Goal: Information Seeking & Learning: Learn about a topic

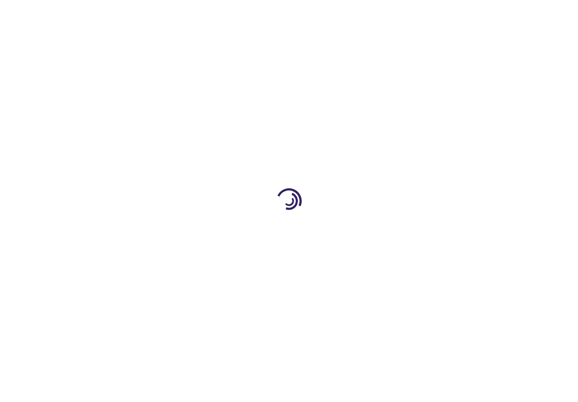
type input "0"
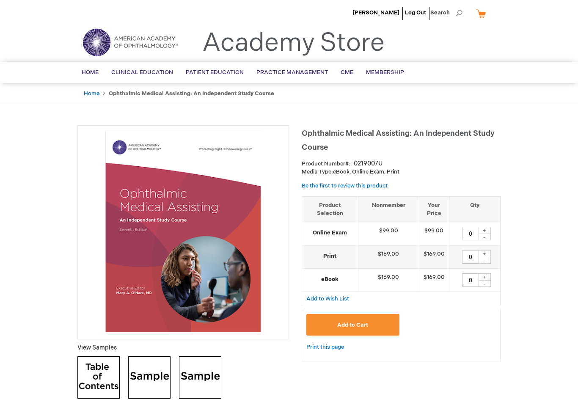
click at [449, 16] on span "Search" at bounding box center [447, 12] width 32 height 17
type input "Exam"
click at [459, 13] on button "Search" at bounding box center [459, 13] width 7 height 14
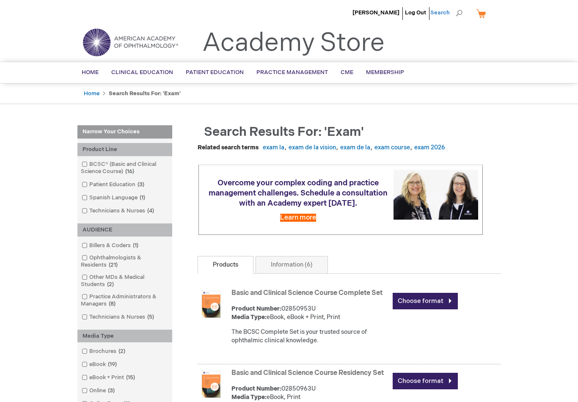
click at [450, 15] on span "Search" at bounding box center [447, 12] width 32 height 17
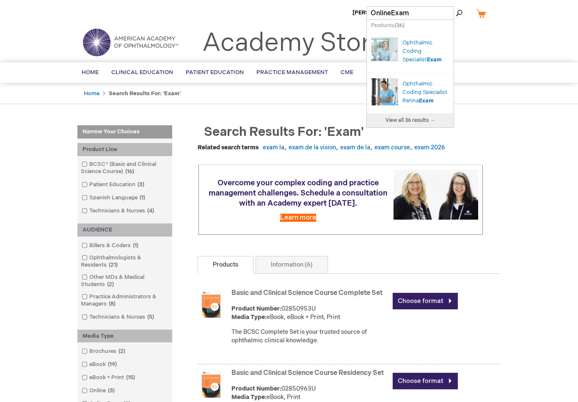
type input "Online Exam"
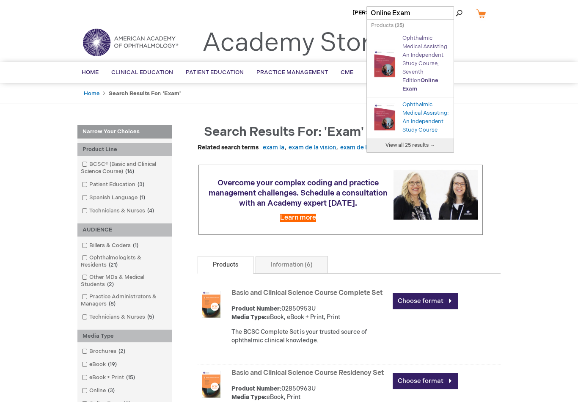
click at [426, 64] on link "Ophthalmic Medical Assisting: An Independent Study Course, Seventh Edition Onli…" at bounding box center [426, 64] width 46 height 58
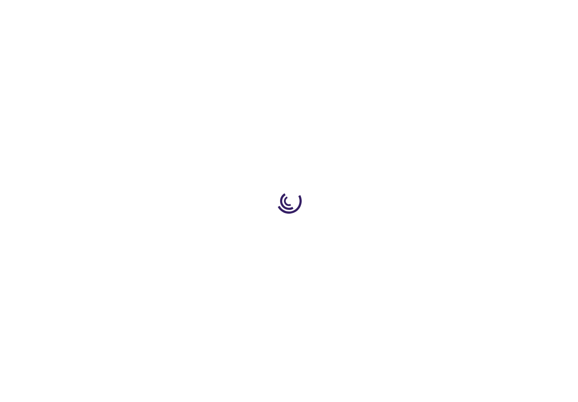
type input "0"
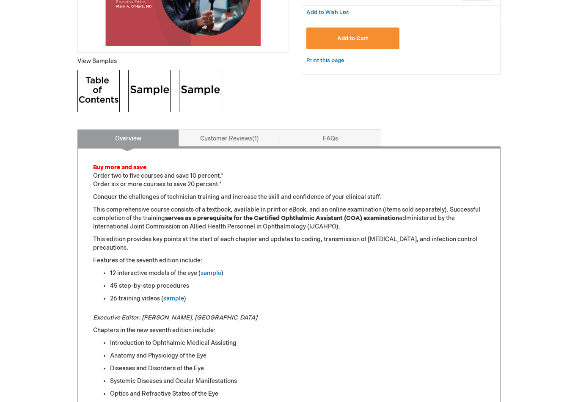
scroll to position [287, 0]
click at [252, 142] on link "Customer Reviews 1" at bounding box center [230, 138] width 102 height 17
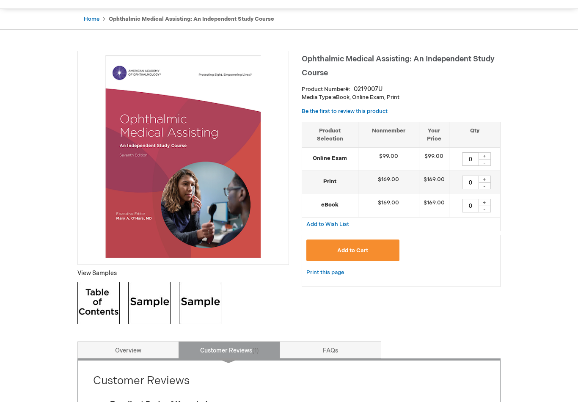
scroll to position [0, 0]
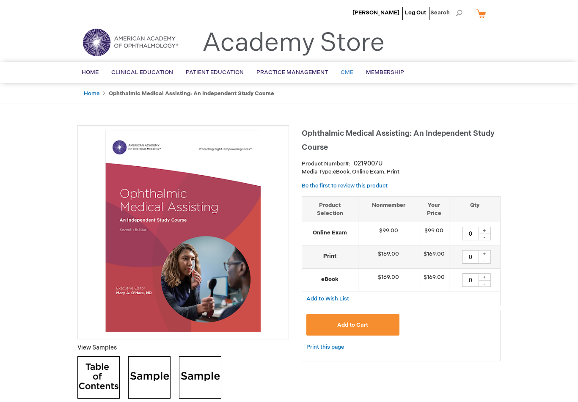
click at [345, 78] on link "CME" at bounding box center [346, 72] width 25 height 21
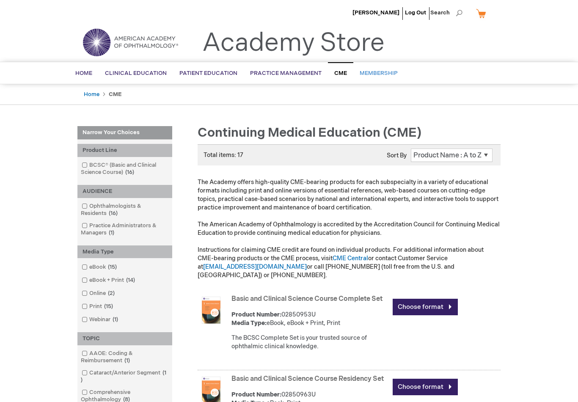
click at [367, 74] on span "Membership" at bounding box center [379, 73] width 38 height 7
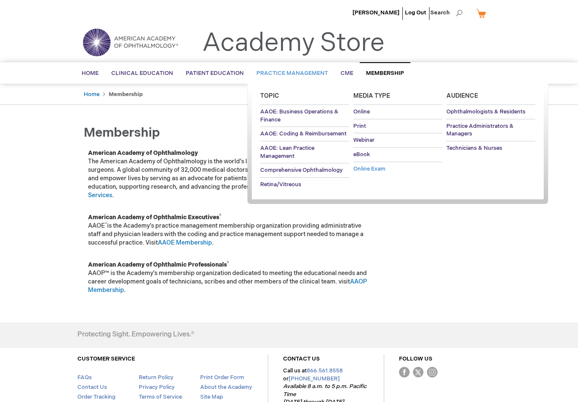
click at [378, 170] on span "Online Exam" at bounding box center [370, 169] width 32 height 7
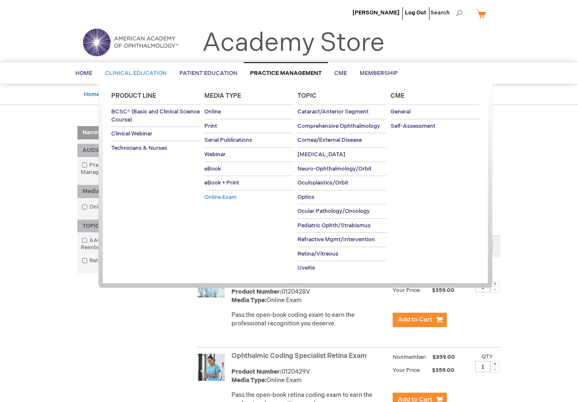
click at [211, 196] on span "Online Exam" at bounding box center [221, 197] width 32 height 7
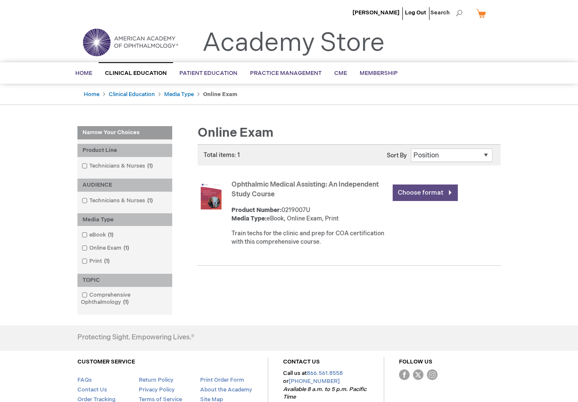
click at [413, 192] on link "Choose format" at bounding box center [425, 193] width 65 height 17
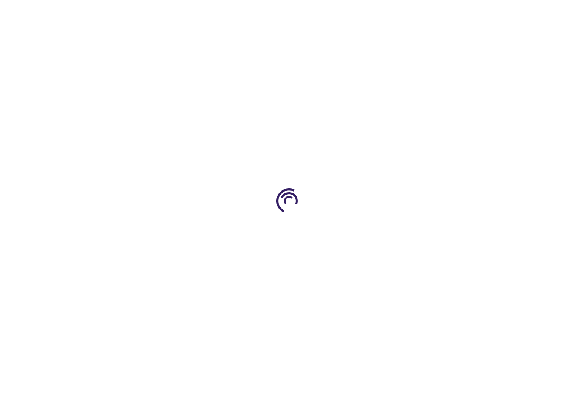
type input "0"
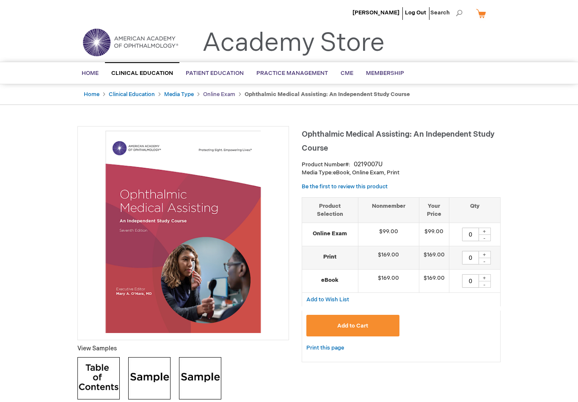
click at [222, 94] on link "Online Exam" at bounding box center [219, 94] width 32 height 7
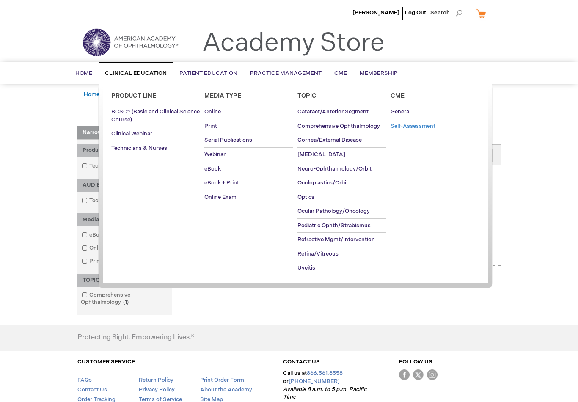
click at [401, 125] on span "Self-Assessment" at bounding box center [413, 126] width 45 height 7
